Goal: Information Seeking & Learning: Learn about a topic

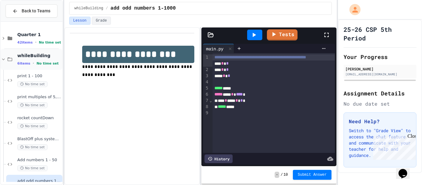
click at [42, 59] on div "whileBuilding 6 items • No time set" at bounding box center [39, 59] width 44 height 13
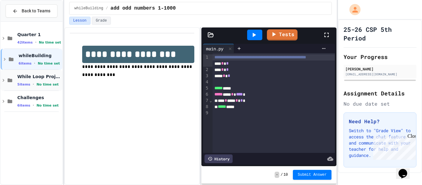
click at [40, 81] on div "While Loop Projects 5 items • No time set" at bounding box center [39, 80] width 44 height 13
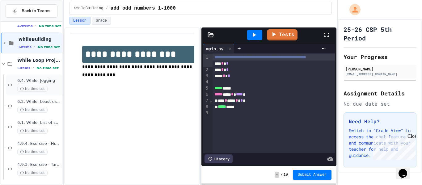
scroll to position [16, 0]
click at [40, 63] on span "While Loop Projects" at bounding box center [39, 61] width 44 height 6
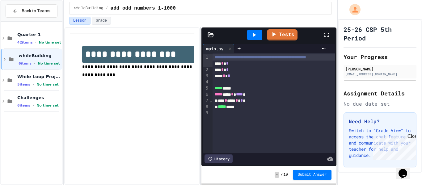
scroll to position [0, 0]
click at [34, 83] on div "5 items • No time set" at bounding box center [39, 84] width 44 height 5
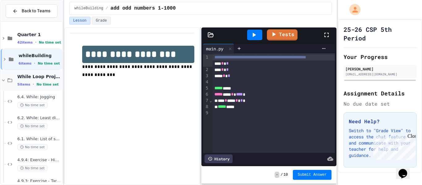
click at [34, 82] on div "5 items • No time set" at bounding box center [39, 84] width 44 height 5
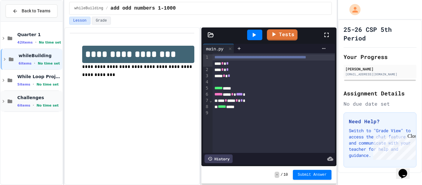
click at [32, 100] on span "Challenges" at bounding box center [39, 98] width 44 height 6
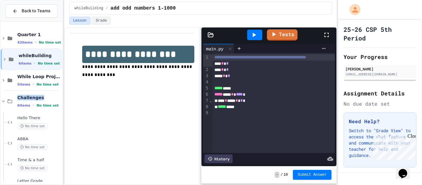
click at [32, 100] on span "Challenges" at bounding box center [39, 98] width 44 height 6
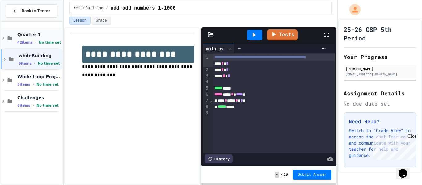
click at [38, 35] on span "Quarter 1" at bounding box center [39, 35] width 44 height 6
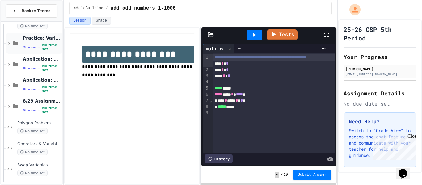
scroll to position [58, 0]
click at [35, 106] on div "8/29 Assignments 5 items • No time set" at bounding box center [42, 106] width 38 height 16
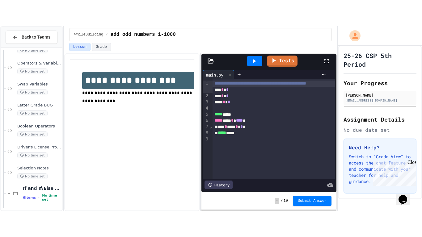
scroll to position [277, 0]
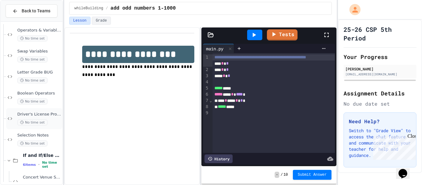
click at [46, 122] on div "No time set" at bounding box center [39, 123] width 44 height 6
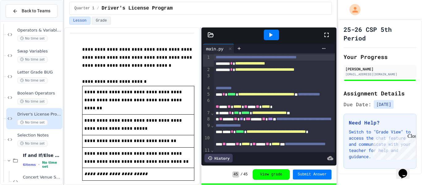
click at [326, 35] on icon at bounding box center [326, 34] width 7 height 7
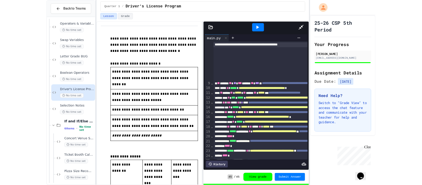
scroll to position [194, 0]
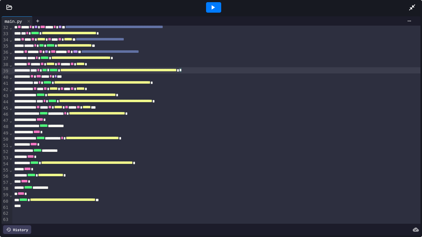
click at [306, 70] on div "**********" at bounding box center [216, 70] width 408 height 6
click at [411, 11] on div at bounding box center [415, 7] width 14 height 17
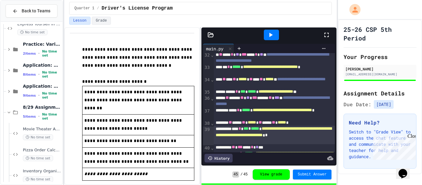
scroll to position [26, 0]
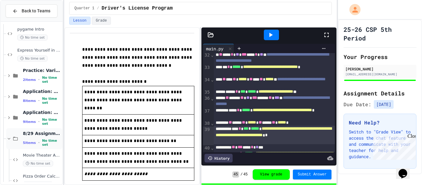
click at [34, 135] on span "8/29 Assignments" at bounding box center [42, 134] width 38 height 6
click at [39, 112] on span "Application: Strings, Inputs, Math" at bounding box center [42, 113] width 38 height 6
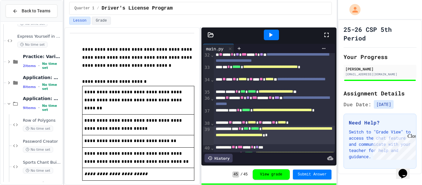
scroll to position [18, 0]
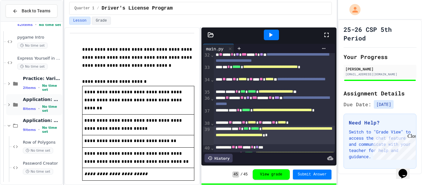
click at [42, 99] on span "Application: Variables/Print" at bounding box center [42, 100] width 38 height 6
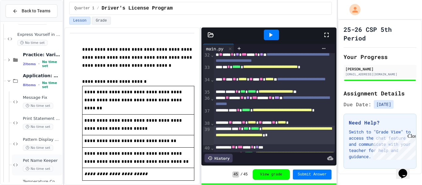
scroll to position [40, 0]
click at [39, 81] on div "Application: Variables/Print 8 items • No time set" at bounding box center [42, 82] width 38 height 16
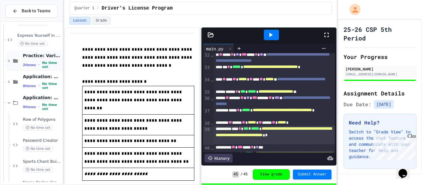
click at [38, 66] on span "•" at bounding box center [38, 64] width 1 height 5
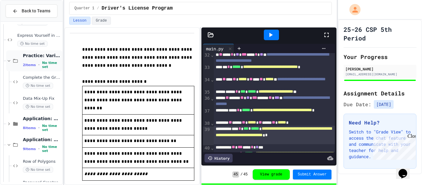
click at [38, 66] on span "•" at bounding box center [38, 64] width 1 height 5
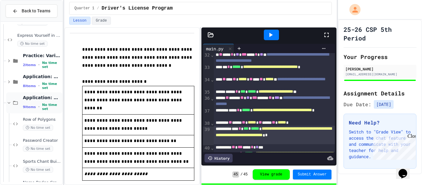
click at [28, 107] on span "9 items" at bounding box center [29, 107] width 13 height 4
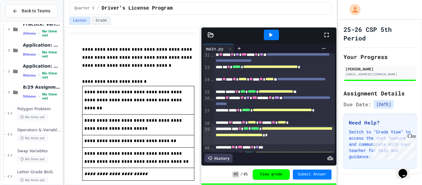
scroll to position [72, 0]
click at [32, 94] on span "5 items" at bounding box center [29, 96] width 13 height 4
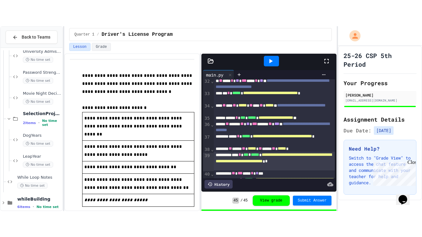
scroll to position [492, 0]
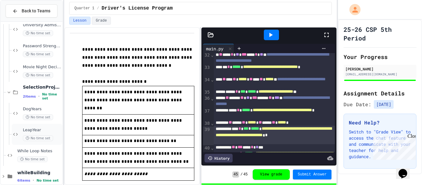
click at [32, 128] on span "LeapYear" at bounding box center [42, 130] width 38 height 5
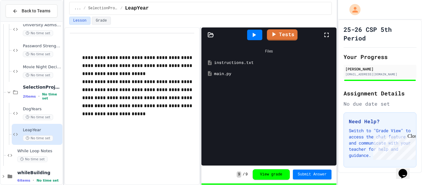
click at [327, 32] on icon at bounding box center [326, 34] width 7 height 7
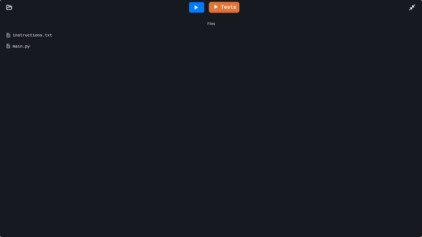
click at [37, 45] on div "main.py" at bounding box center [216, 46] width 406 height 6
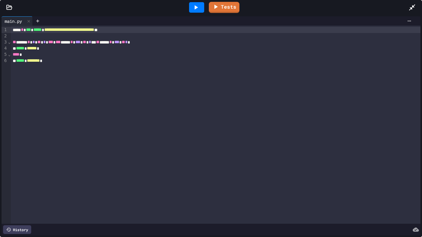
scroll to position [490, 0]
click at [414, 6] on icon at bounding box center [411, 7] width 7 height 7
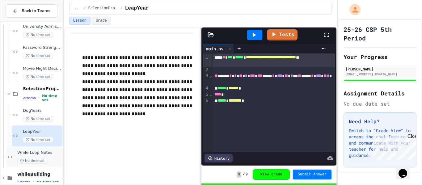
click at [45, 155] on span "While Loop Notes" at bounding box center [39, 152] width 44 height 5
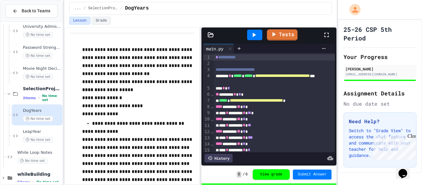
click at [326, 31] on icon at bounding box center [326, 34] width 7 height 7
